Goal: Information Seeking & Learning: Learn about a topic

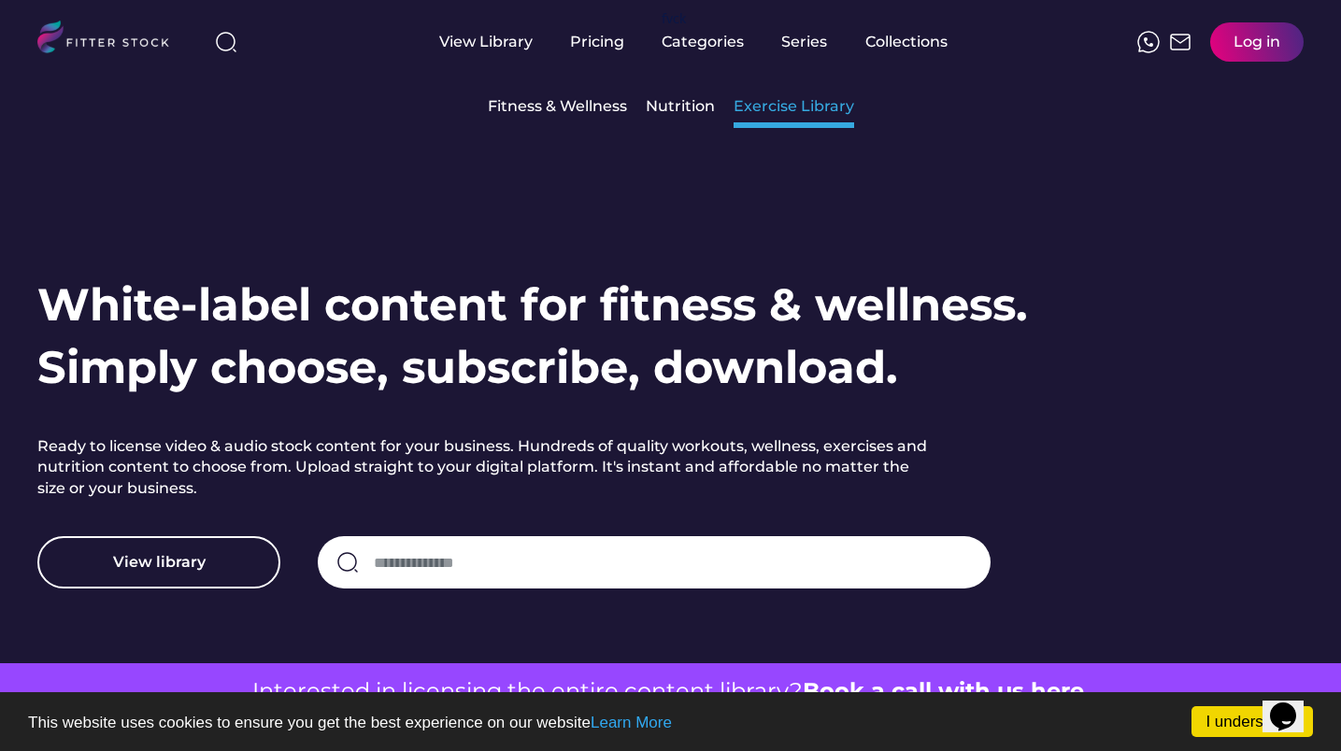
click at [752, 120] on div "Exercise Library" at bounding box center [794, 107] width 121 height 40
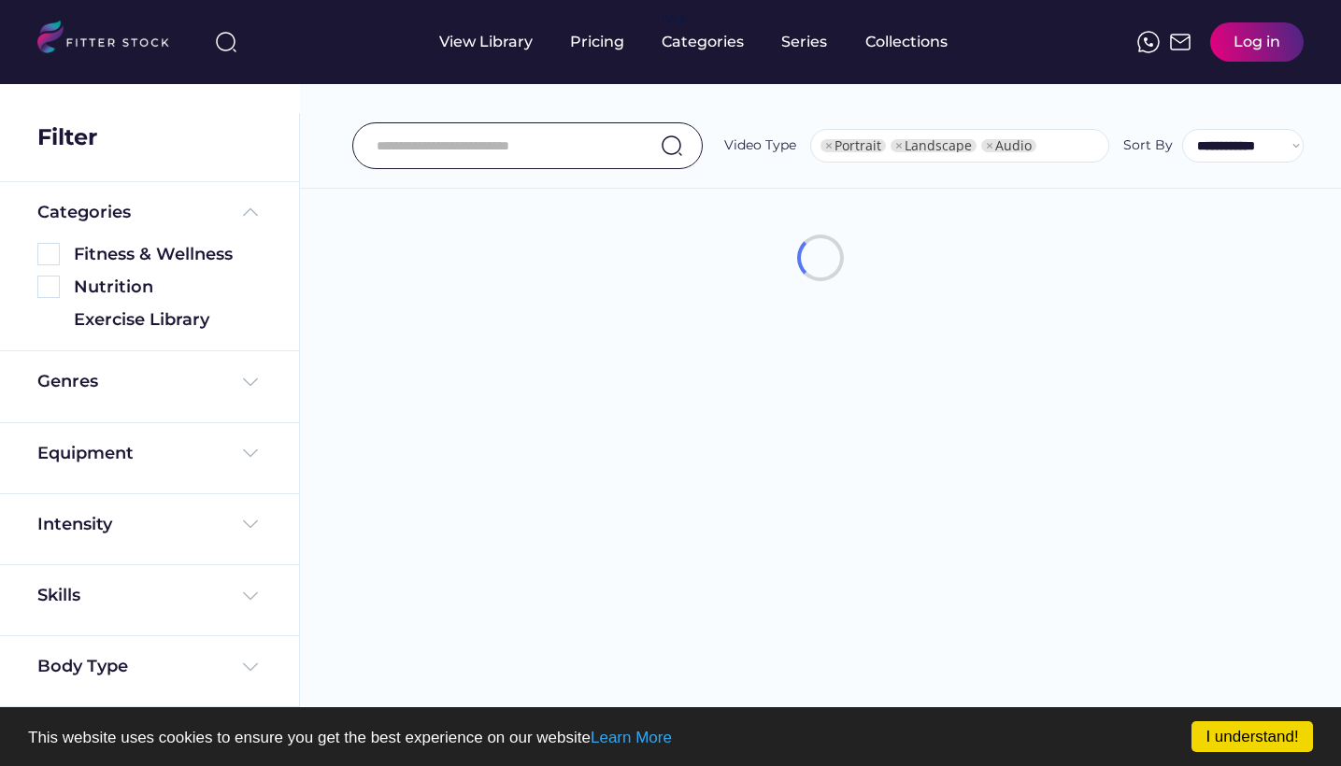
select select "**********"
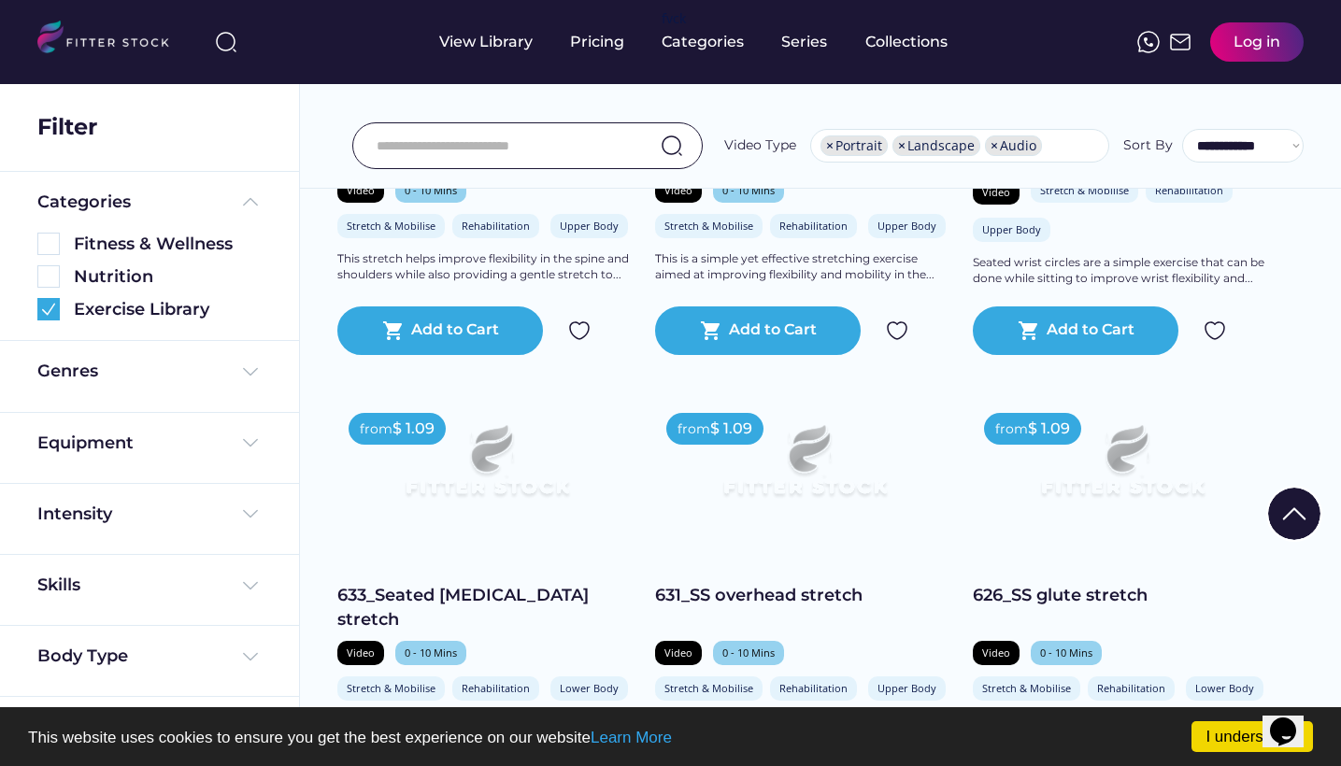
scroll to position [1980, 0]
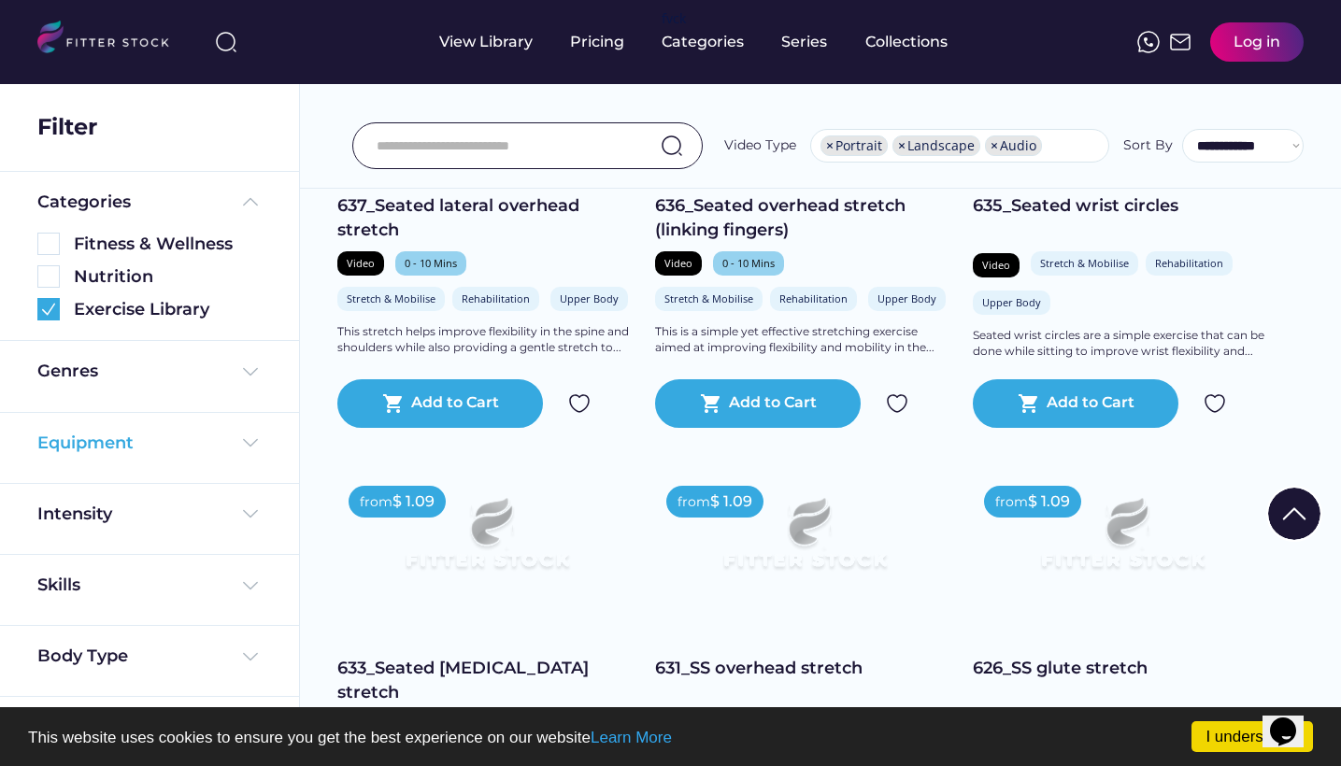
click at [239, 432] on img at bounding box center [250, 443] width 22 height 22
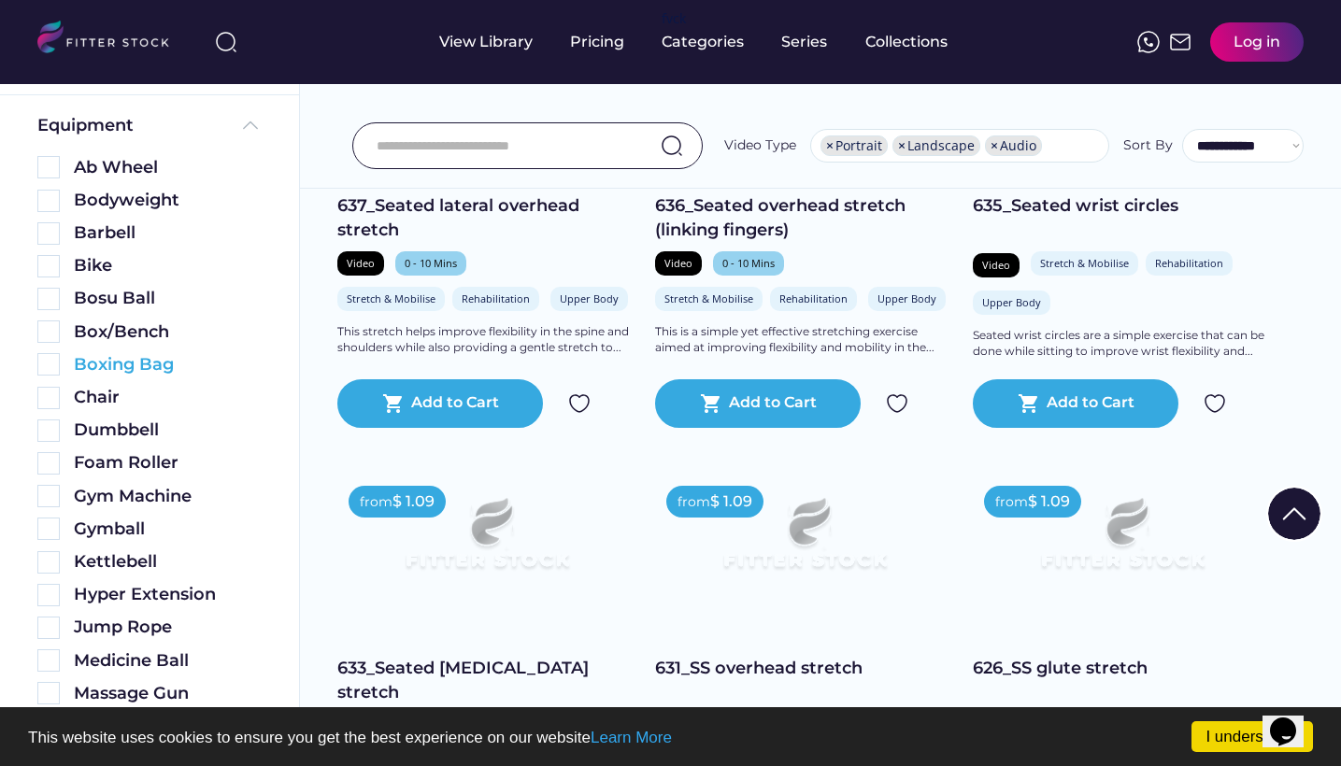
scroll to position [329, 0]
click at [172, 493] on div "Gym Machine" at bounding box center [168, 495] width 188 height 23
click at [56, 491] on img at bounding box center [48, 495] width 22 height 22
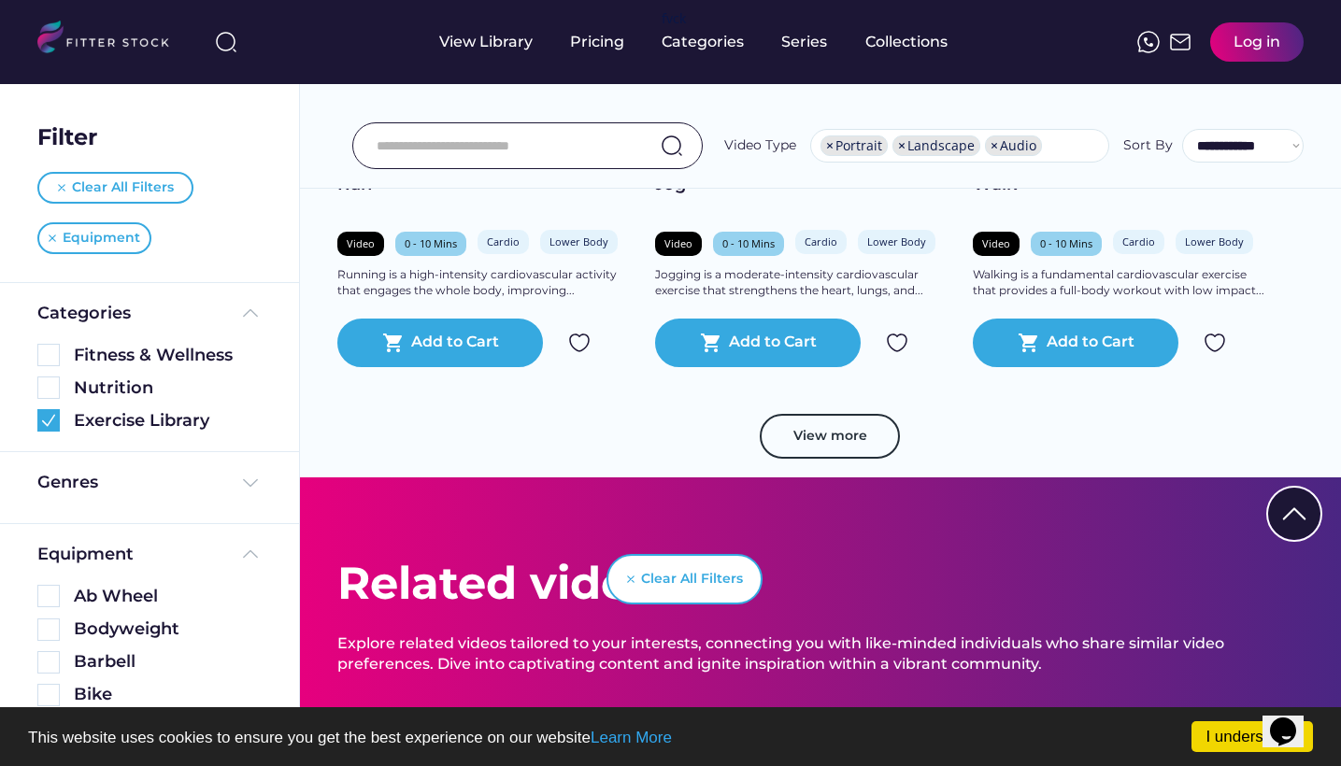
scroll to position [3245, 0]
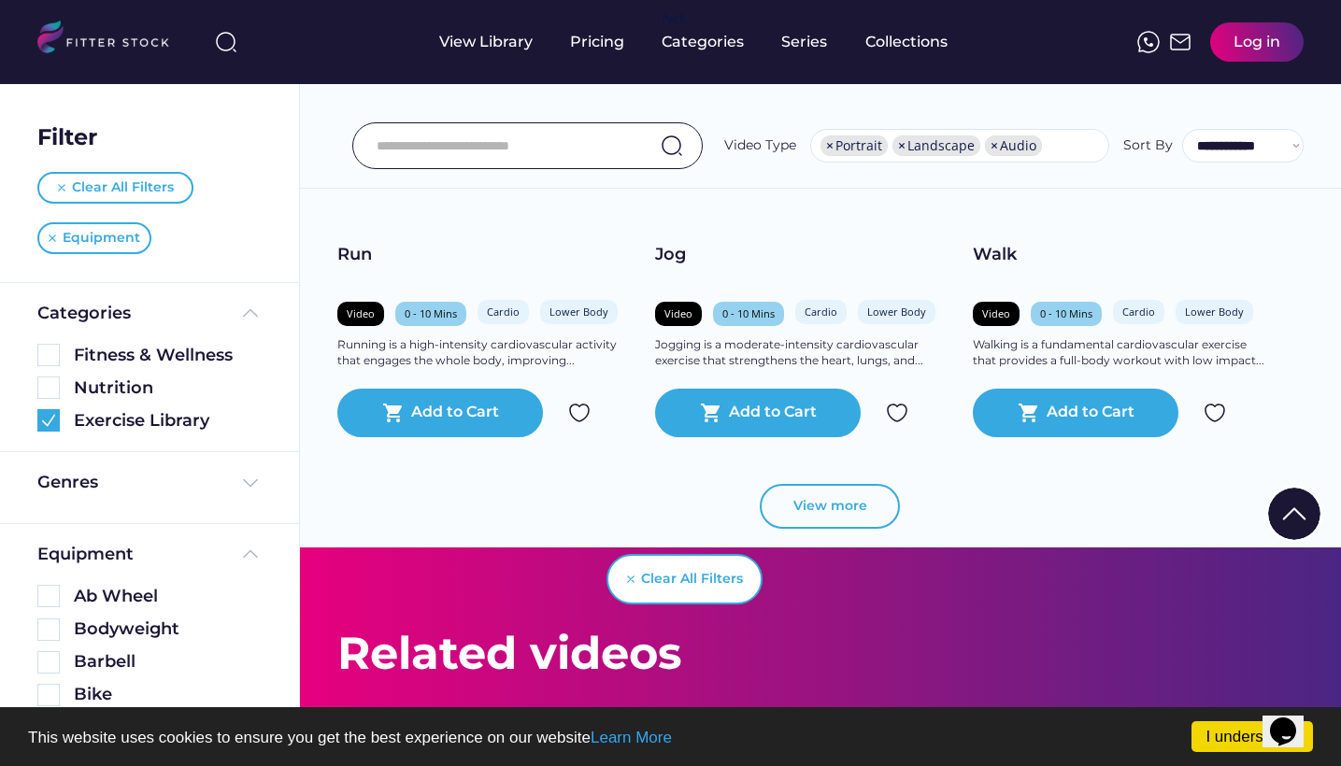
click at [788, 500] on button "View more" at bounding box center [830, 506] width 140 height 45
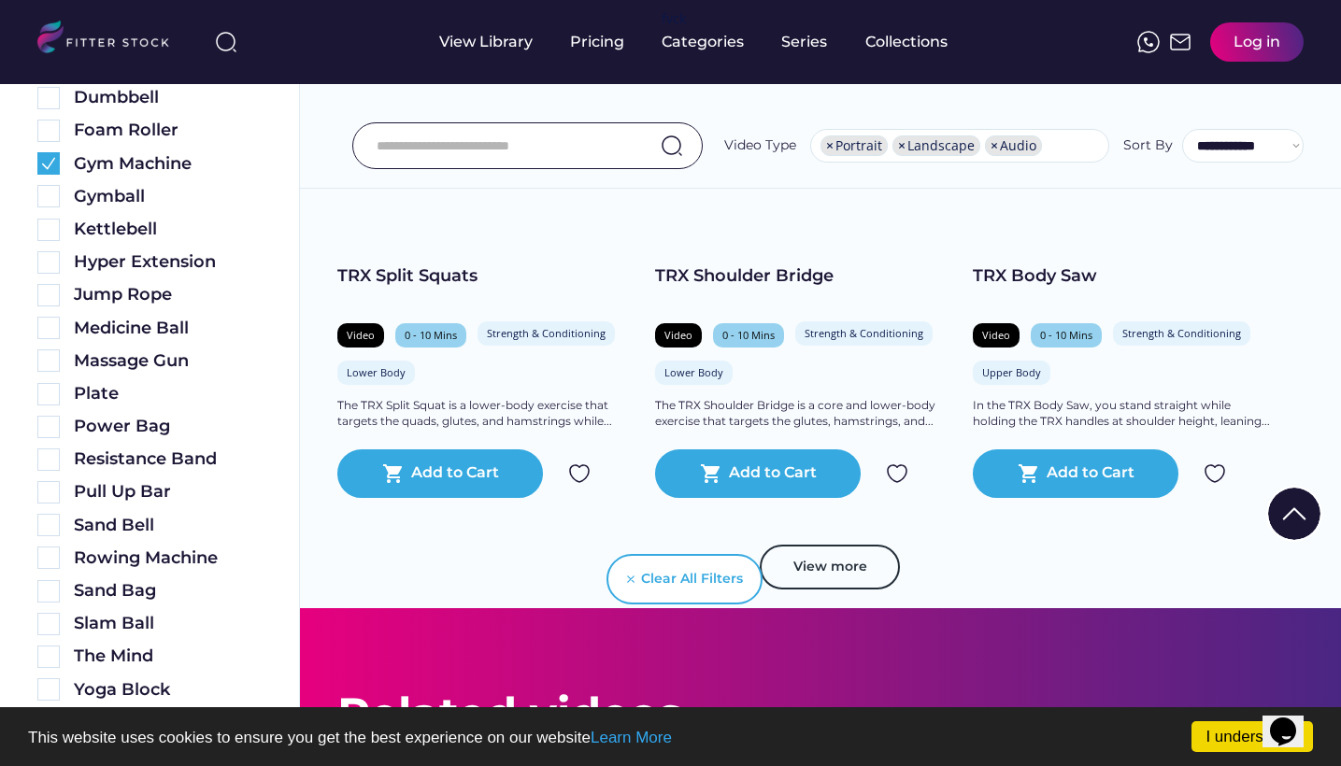
scroll to position [6287, 0]
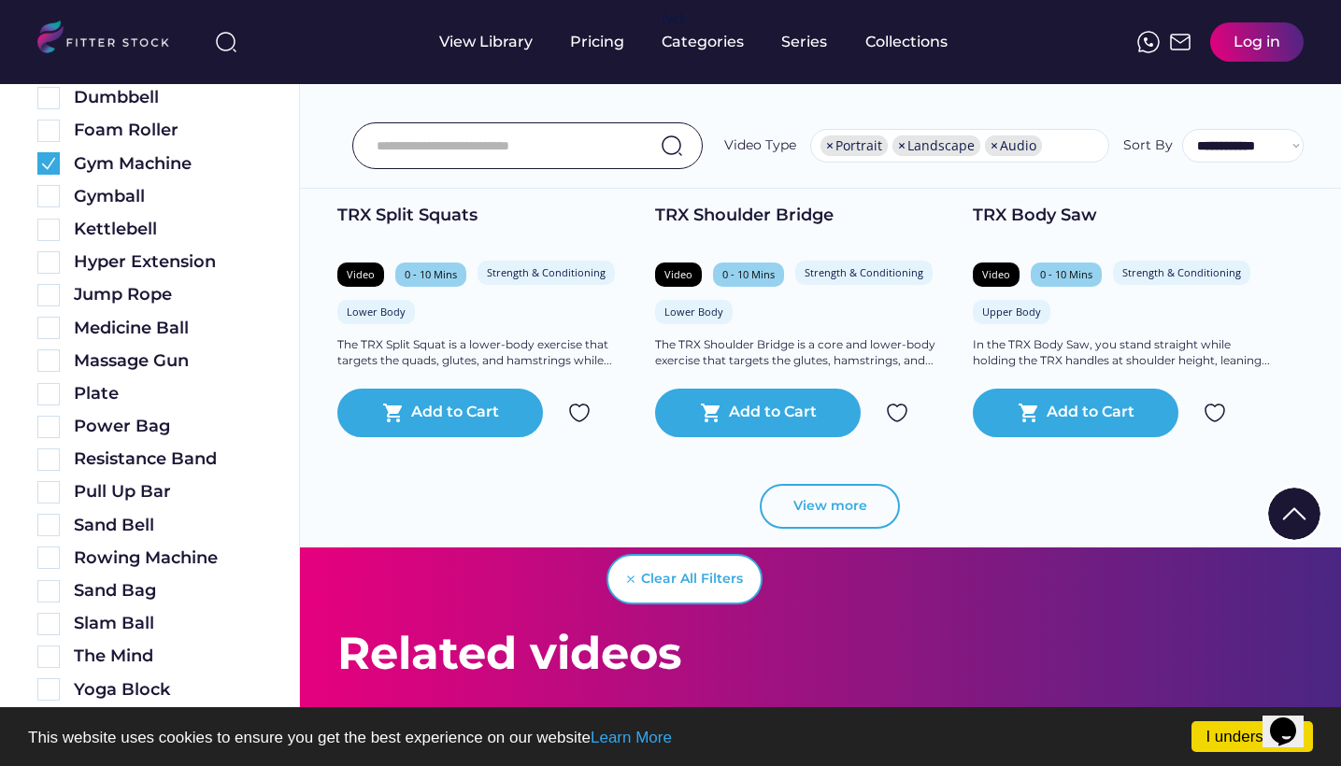
click at [822, 504] on button "View more" at bounding box center [830, 506] width 140 height 45
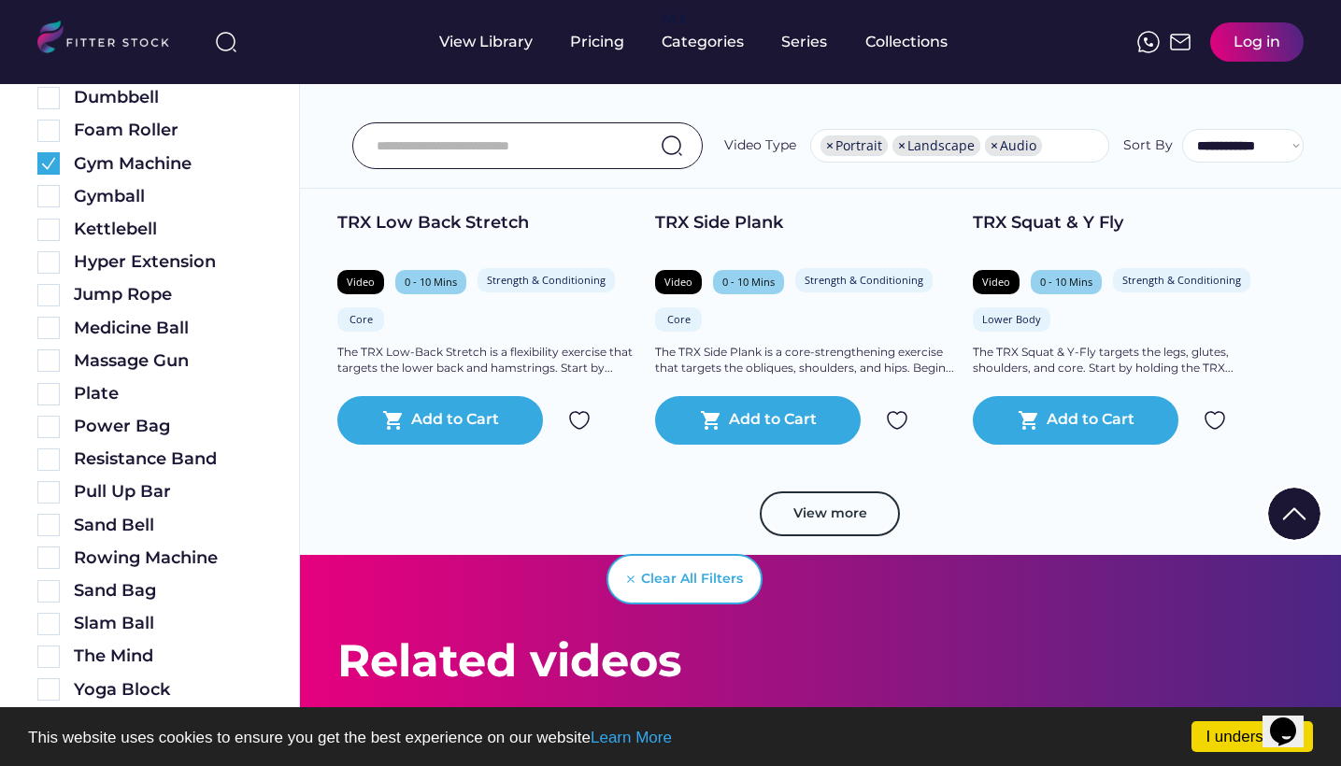
scroll to position [9503, 0]
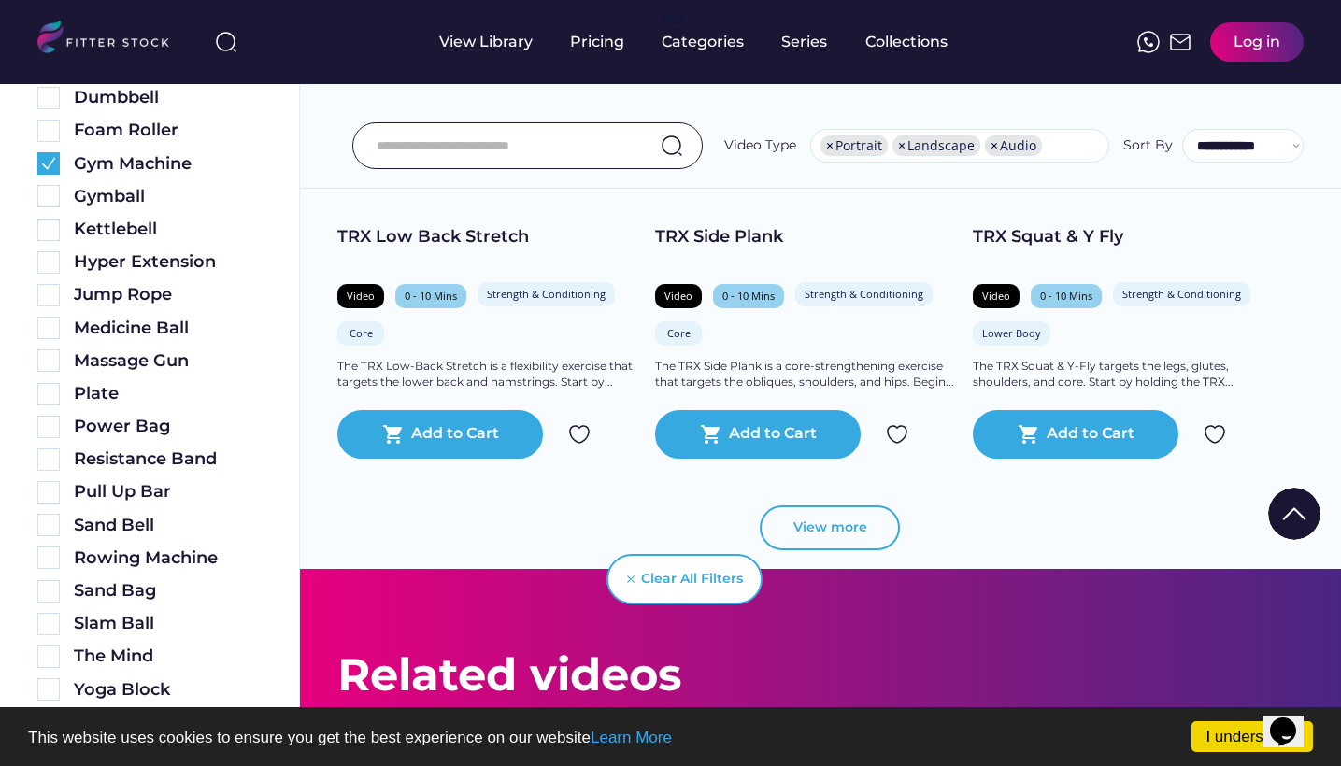
click at [844, 533] on button "View more" at bounding box center [830, 528] width 140 height 45
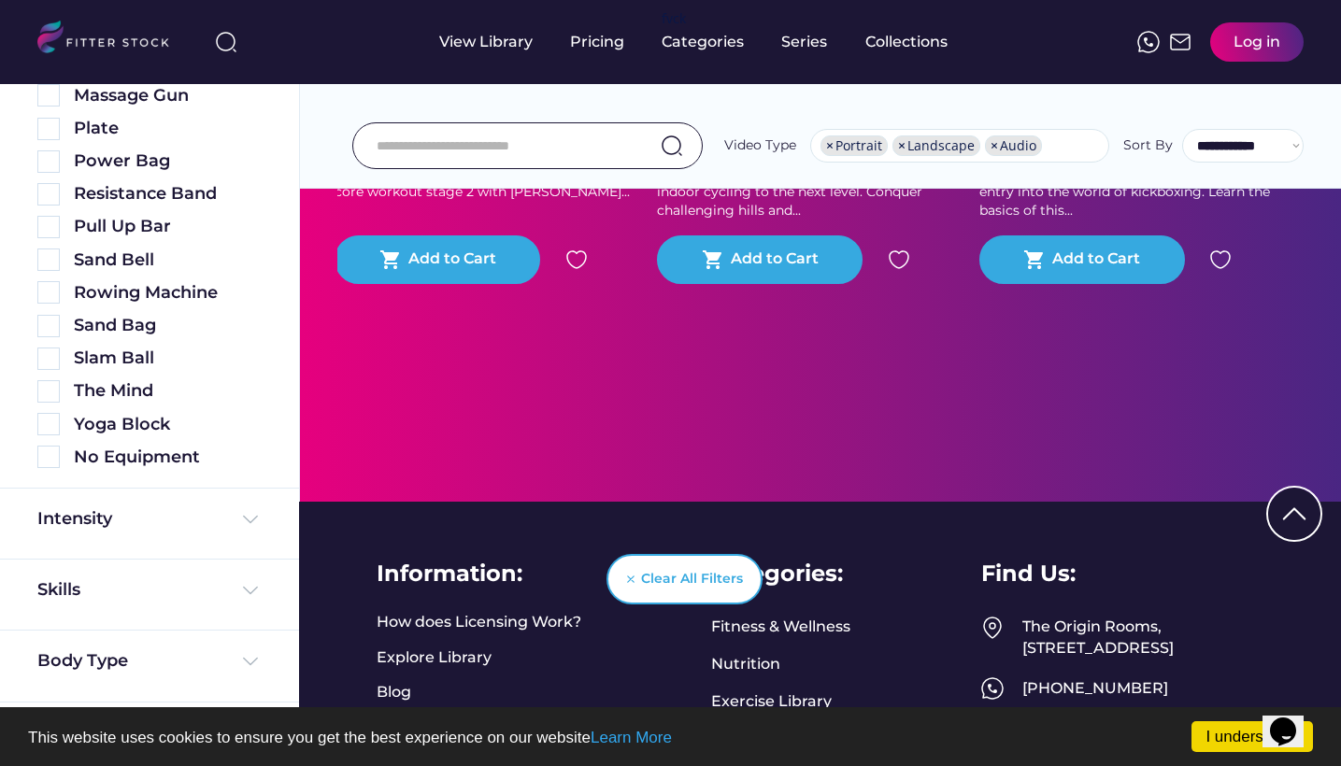
scroll to position [13703, 0]
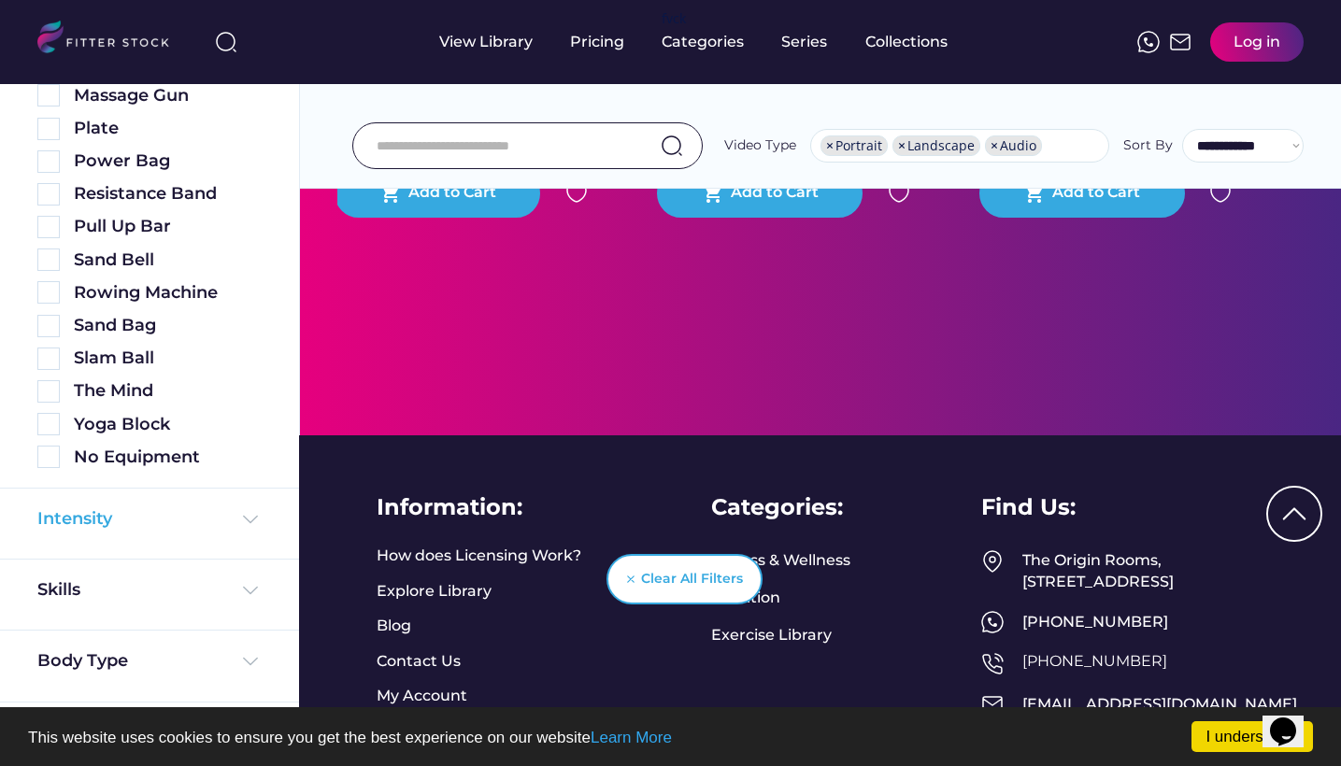
click at [239, 514] on img at bounding box center [250, 519] width 22 height 22
click at [103, 515] on div "Intensity" at bounding box center [74, 518] width 75 height 23
click at [49, 560] on div "Skills" at bounding box center [149, 595] width 299 height 71
click at [92, 515] on div "Intensity" at bounding box center [74, 518] width 75 height 23
click at [51, 561] on img at bounding box center [48, 561] width 22 height 22
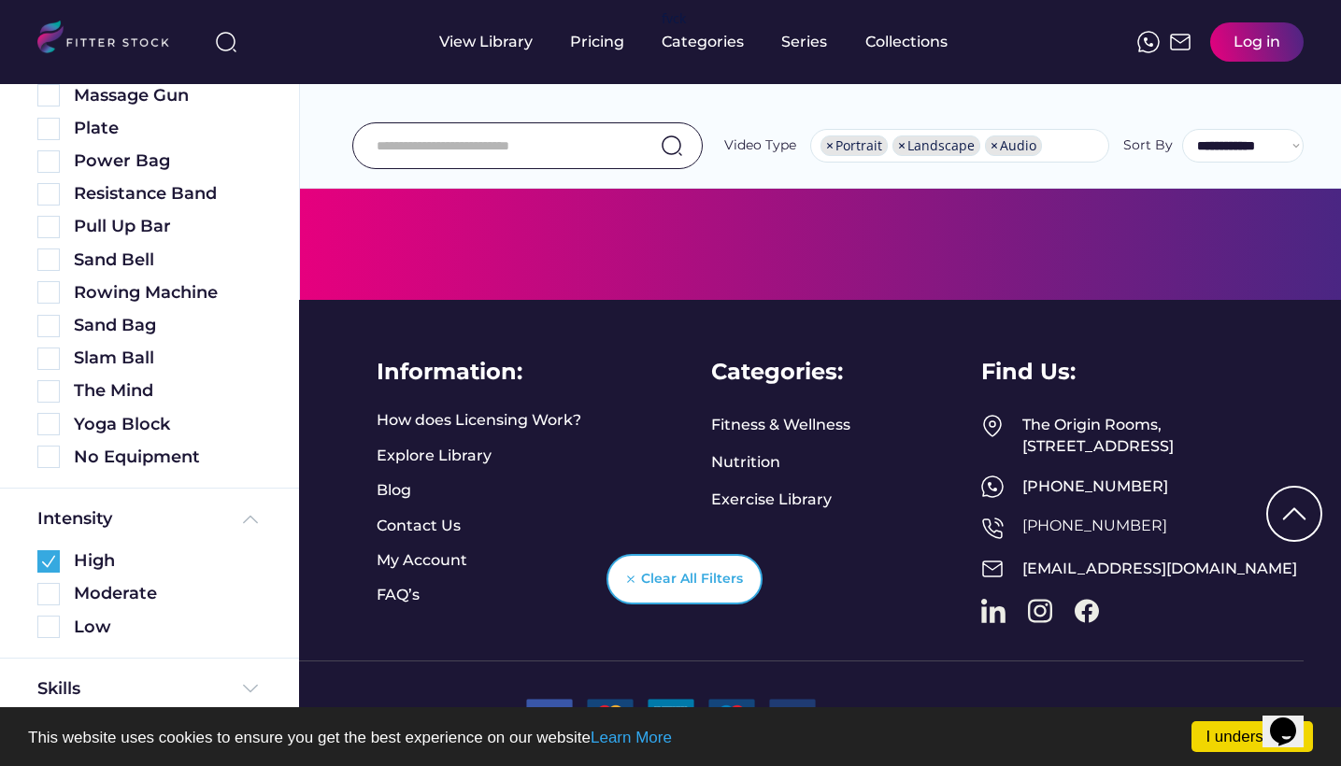
scroll to position [1125, 0]
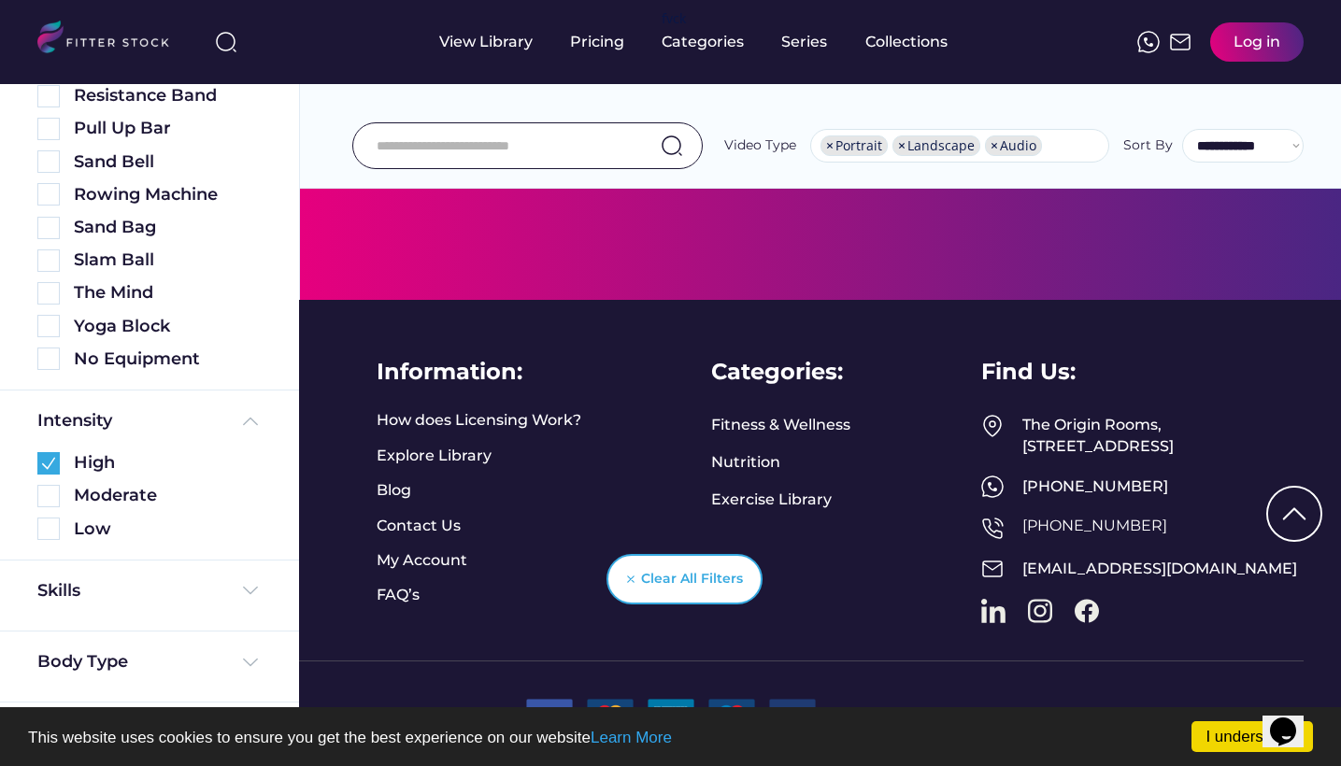
click at [239, 585] on img at bounding box center [250, 590] width 22 height 22
click at [69, 584] on div "Skills" at bounding box center [60, 590] width 47 height 23
click at [70, 584] on div "Skills" at bounding box center [60, 590] width 47 height 23
click at [112, 627] on div "Advanced" at bounding box center [168, 632] width 188 height 23
click at [47, 627] on img at bounding box center [48, 633] width 22 height 22
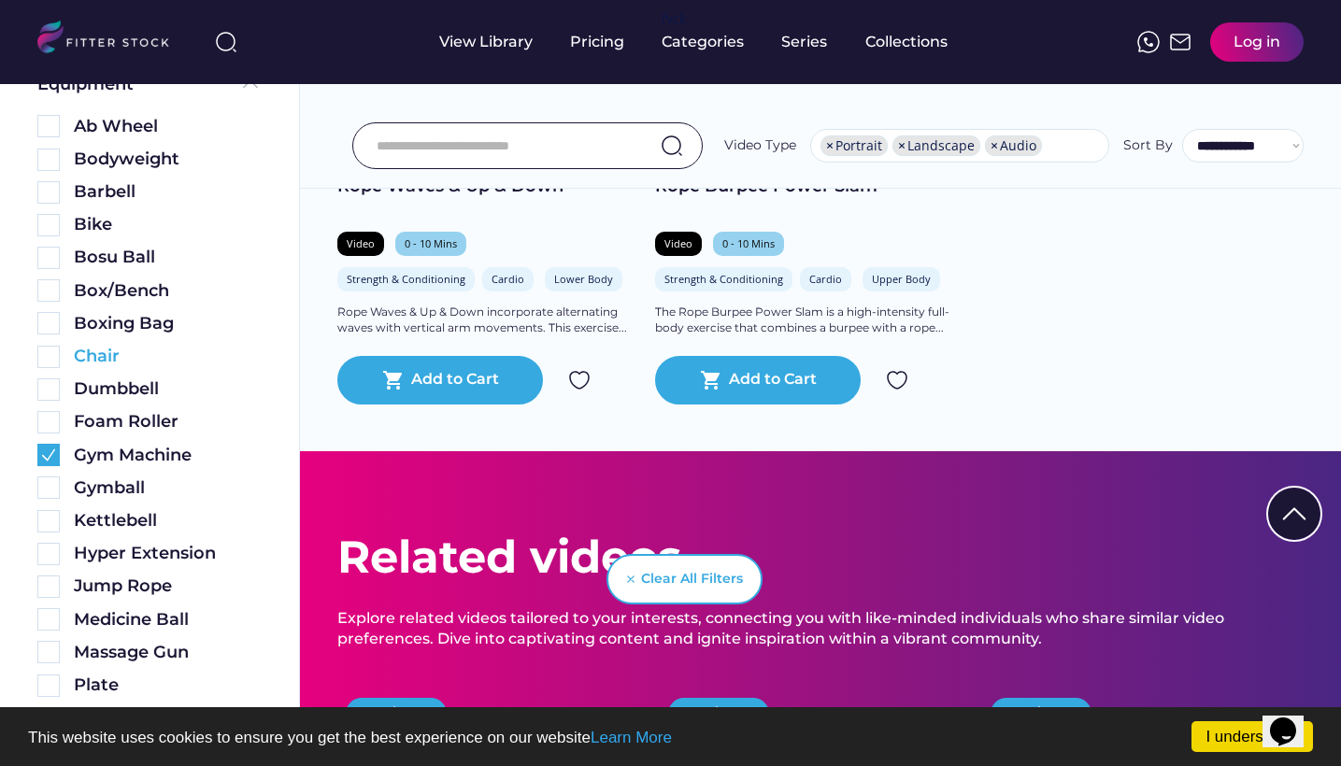
scroll to position [513, 0]
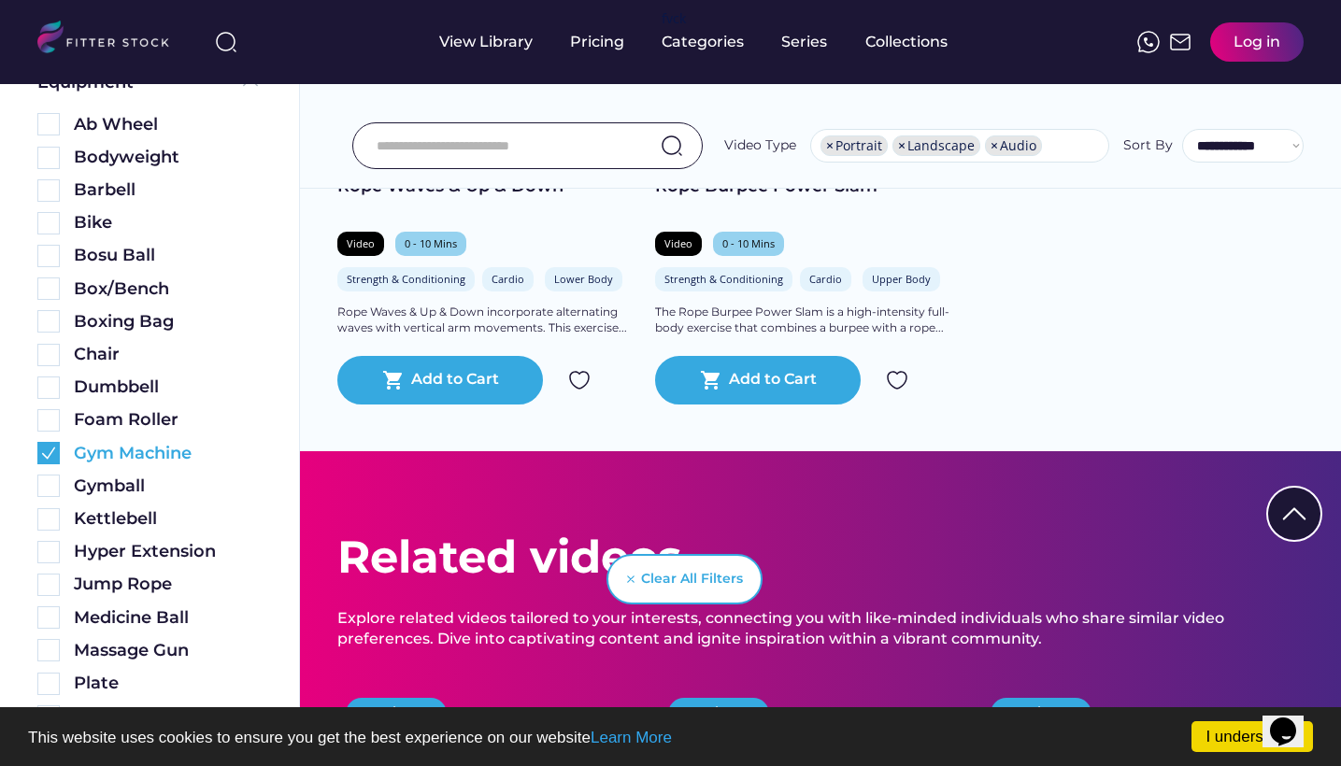
click at [53, 449] on img at bounding box center [48, 453] width 22 height 22
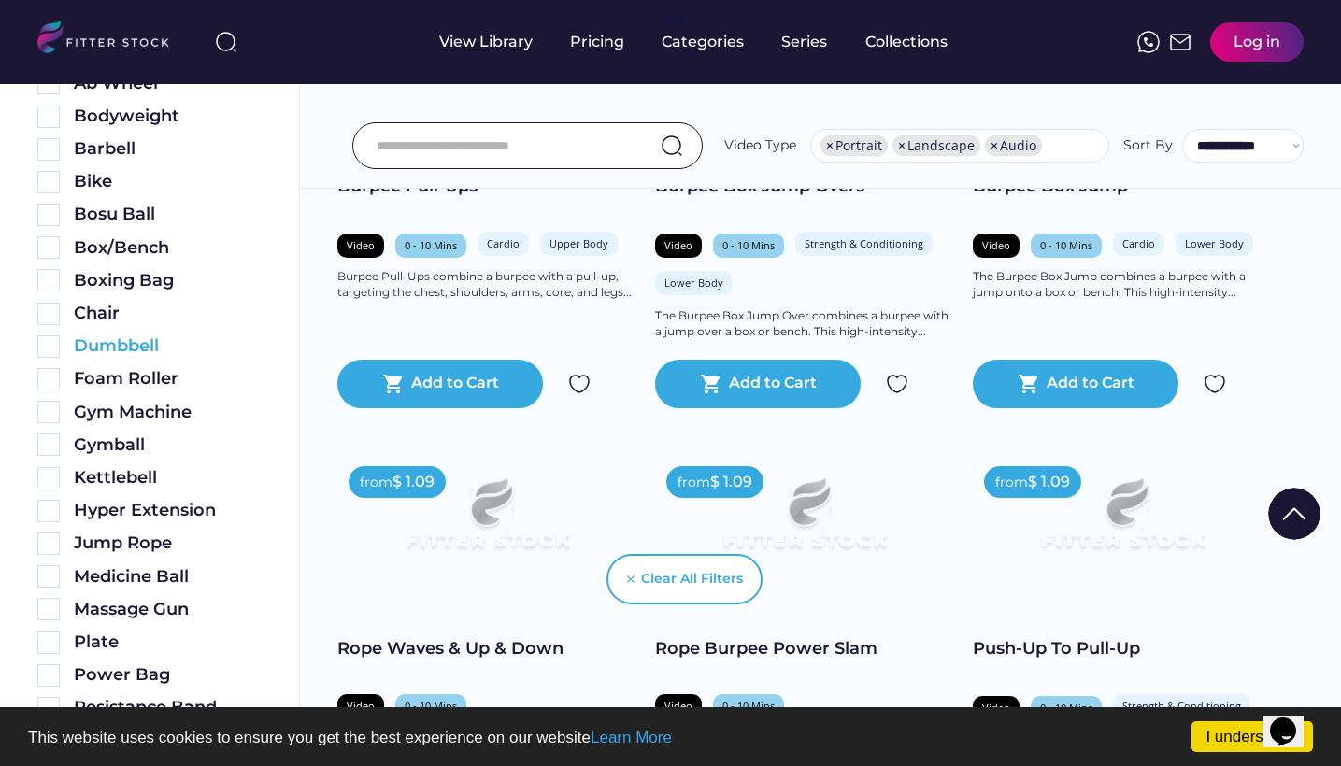
click at [55, 339] on img at bounding box center [48, 347] width 22 height 22
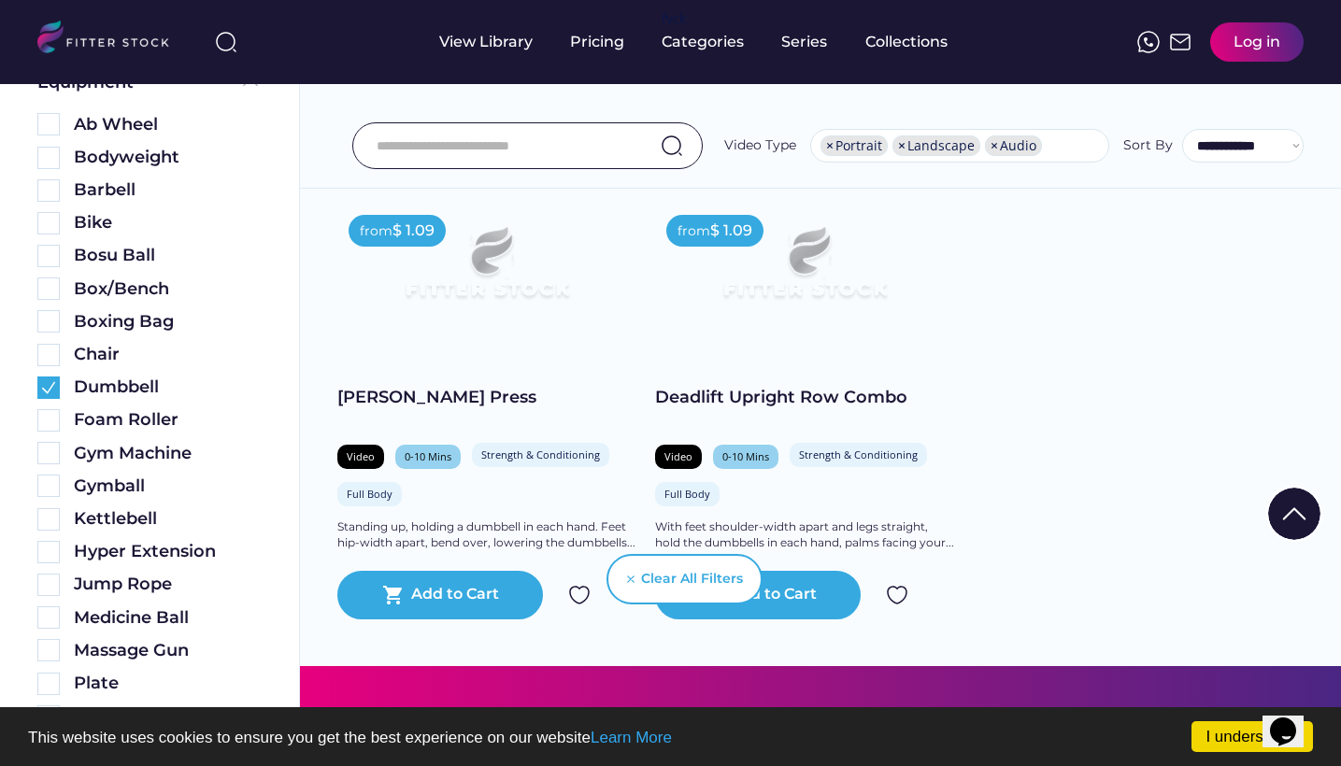
scroll to position [407, 0]
